Goal: Navigation & Orientation: Find specific page/section

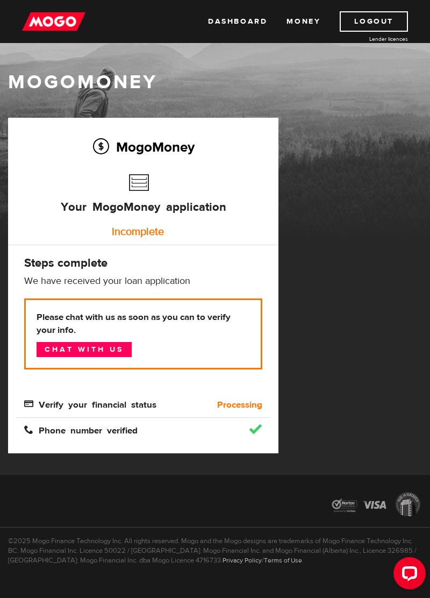
click at [131, 230] on div "Incomplete" at bounding box center [138, 232] width 238 height 22
click at [357, 375] on div "MogoMoney Your MogoMoney application Expired Your MogoMoney credit decision has…" at bounding box center [215, 296] width 430 height 357
click at [237, 24] on link "Dashboard" at bounding box center [237, 21] width 59 height 20
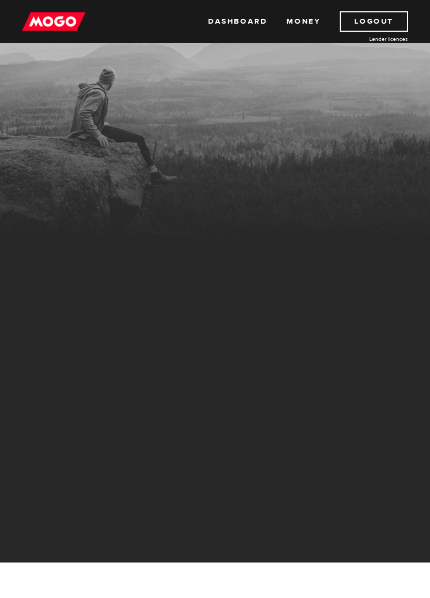
click at [305, 27] on link "Money" at bounding box center [304, 21] width 34 height 20
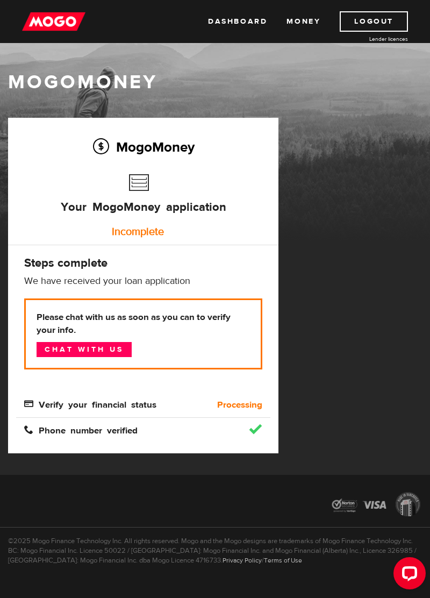
click at [410, 575] on div "Open LiveChat chat widget" at bounding box center [409, 572] width 17 height 17
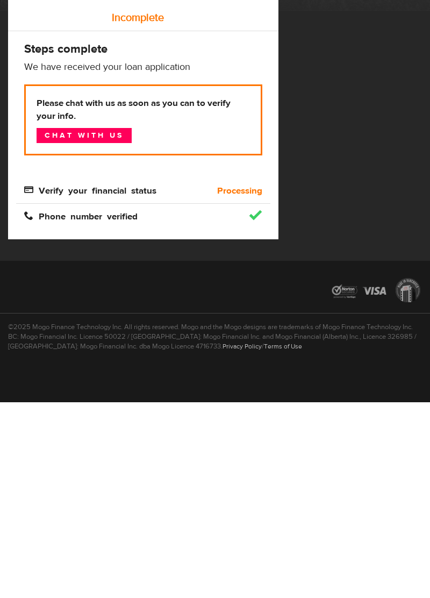
scroll to position [18, 0]
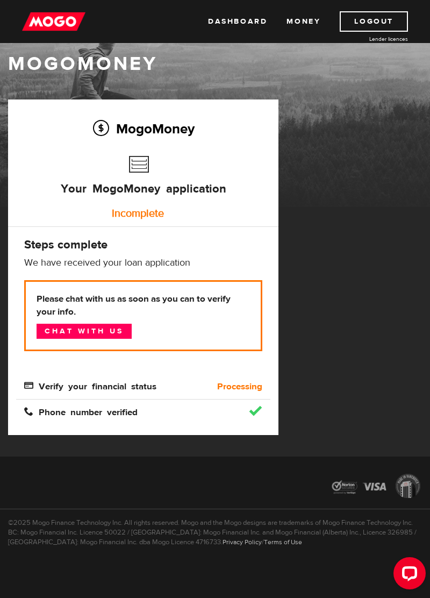
click at [251, 22] on link "Dashboard" at bounding box center [237, 21] width 59 height 20
click at [234, 29] on link "Dashboard" at bounding box center [237, 21] width 59 height 20
